Goal: Transaction & Acquisition: Purchase product/service

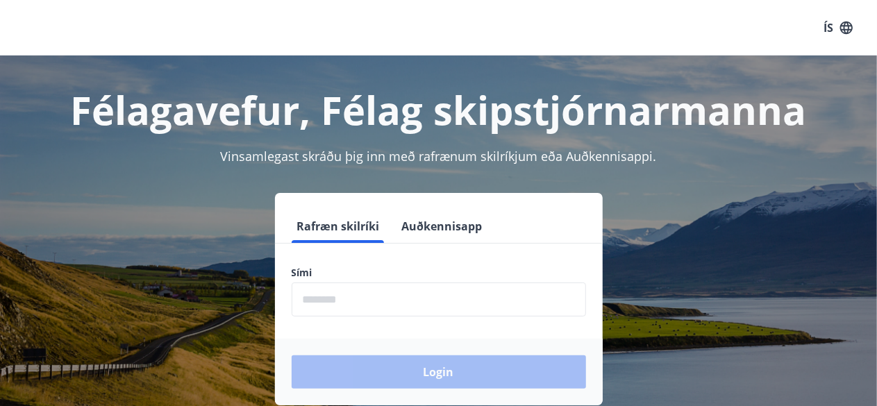
click at [419, 298] on input "phone" at bounding box center [439, 300] width 294 height 34
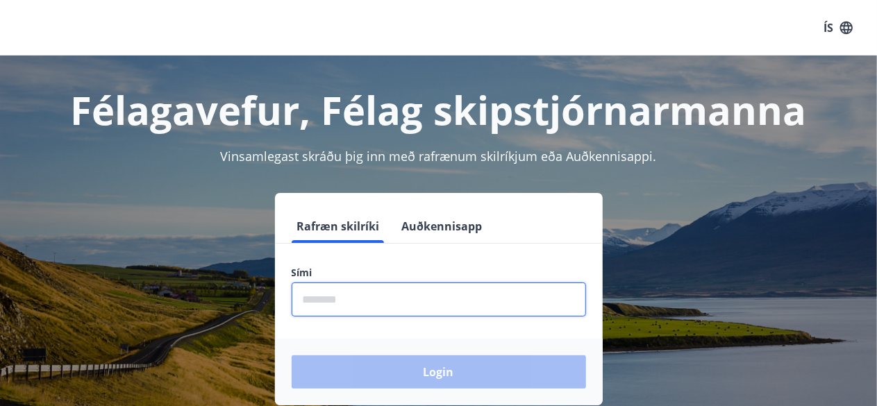
drag, startPoint x: 419, startPoint y: 298, endPoint x: 396, endPoint y: 210, distance: 91.1
click at [396, 210] on form "Rafræn skilríki Auðkennisapp Sími ​ Login" at bounding box center [439, 308] width 328 height 196
type input "********"
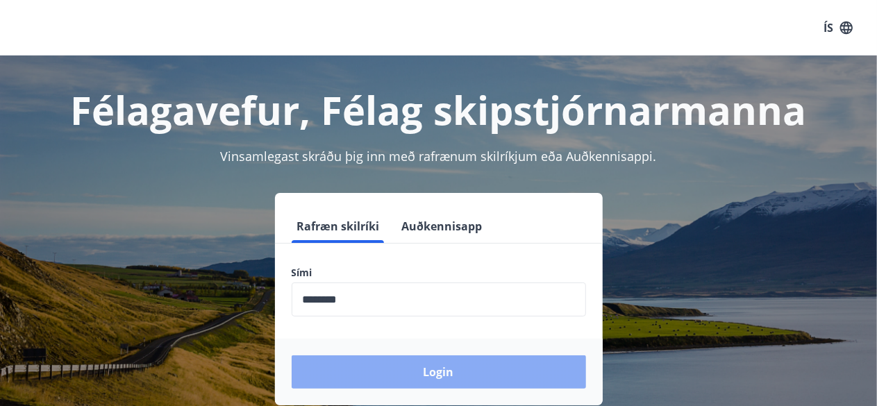
click at [447, 368] on button "Login" at bounding box center [439, 372] width 294 height 33
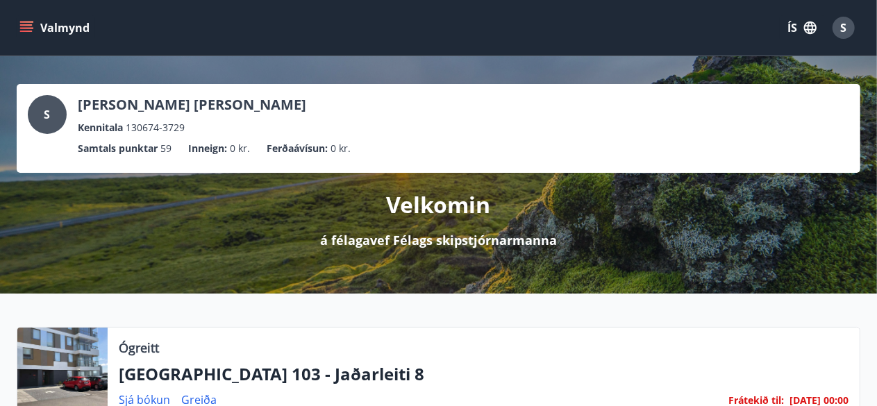
click at [360, 354] on div "Ógreitt" at bounding box center [484, 348] width 730 height 18
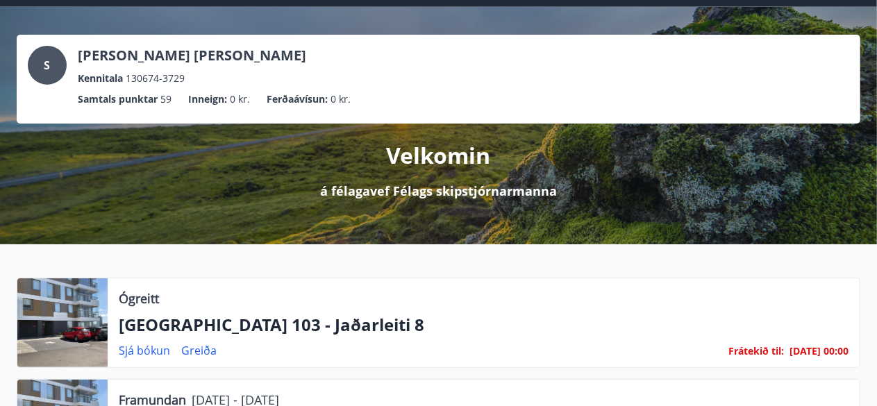
click at [360, 354] on div "Ógreitt Reykjavík 103 - Jaðarleiti 8 Sjá bókun Greiða Frátekið til : 13.01.26 -…" at bounding box center [484, 322] width 752 height 89
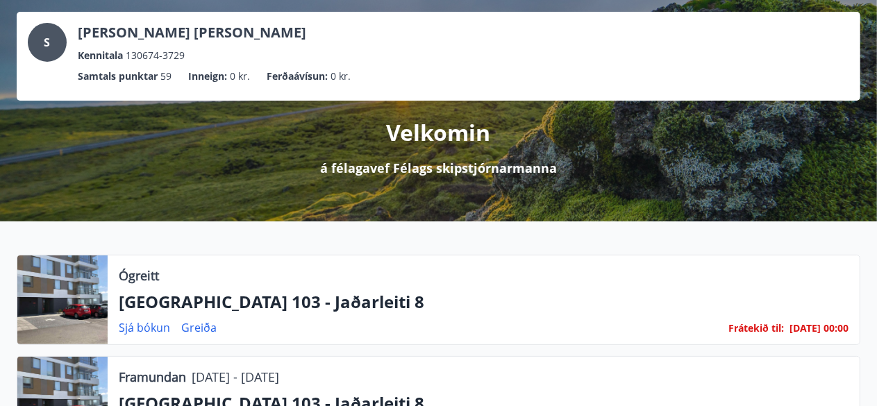
scroll to position [83, 0]
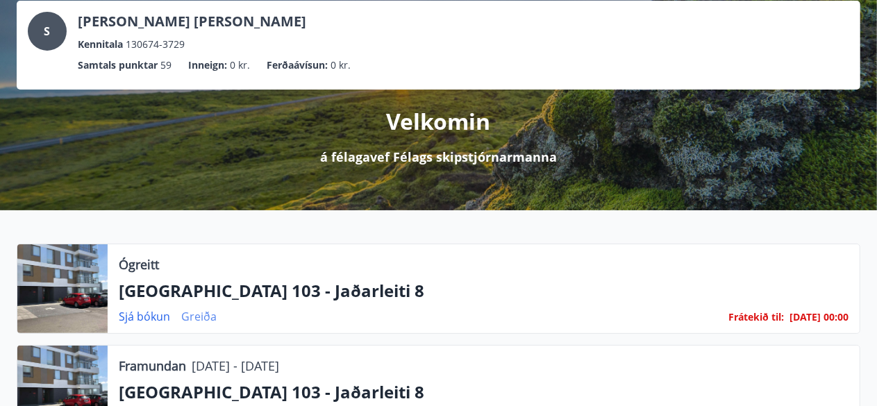
click at [202, 317] on link "Greiða" at bounding box center [198, 316] width 35 height 15
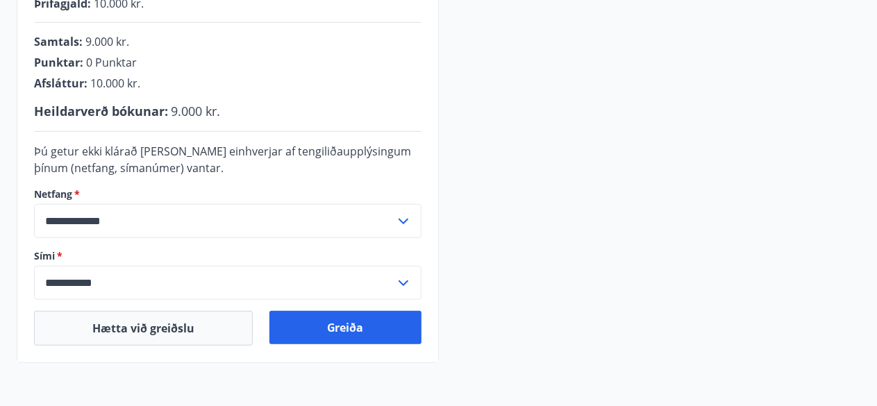
scroll to position [389, 0]
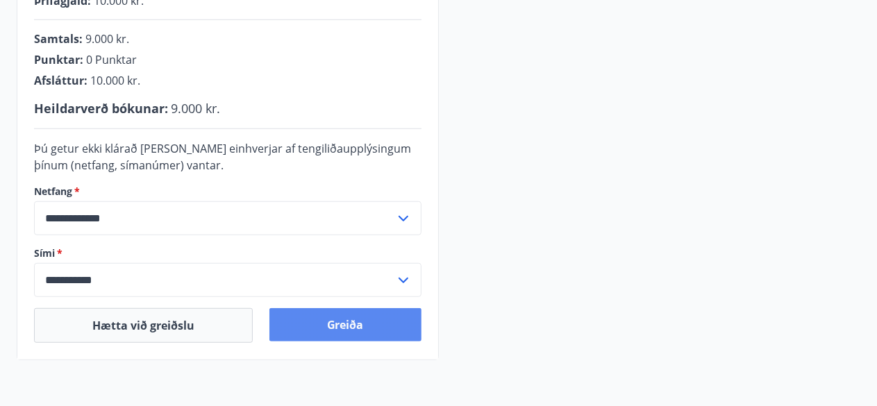
click at [331, 311] on button "Greiða" at bounding box center [345, 324] width 152 height 33
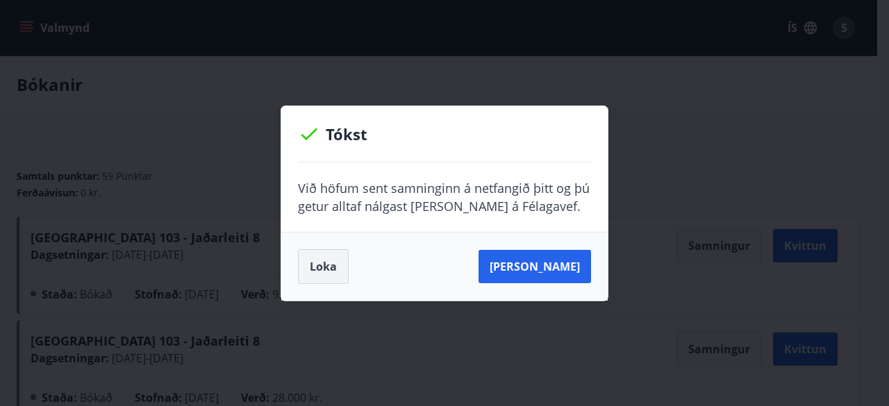
click at [309, 267] on button "Loka" at bounding box center [323, 266] width 51 height 35
